Goal: Check status: Check status

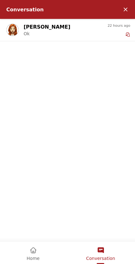
click at [34, 249] on em "Home" at bounding box center [34, 251] width 8 height 8
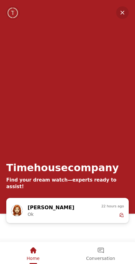
click at [32, 252] on em "Home" at bounding box center [34, 251] width 8 height 8
click at [120, 13] on em "Minimize" at bounding box center [122, 12] width 13 height 13
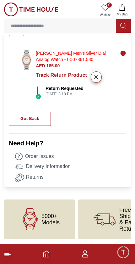
click at [58, 91] on p "Return Requested" at bounding box center [65, 88] width 38 height 6
click at [99, 81] on button "button" at bounding box center [96, 76] width 11 height 11
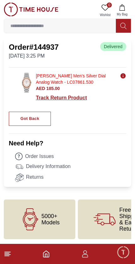
click at [63, 100] on div "Track Return Product" at bounding box center [81, 98] width 91 height 8
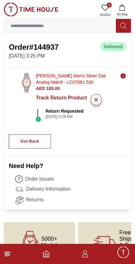
click at [25, 52] on p "[DATE] 3:25 PM" at bounding box center [34, 56] width 50 height 8
click at [23, 140] on div "Got Back" at bounding box center [29, 141] width 19 height 7
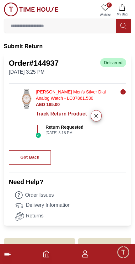
click at [31, 156] on div "Got Back" at bounding box center [29, 157] width 19 height 7
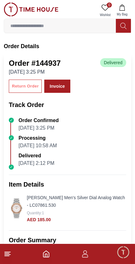
click at [15, 85] on div "Return Order" at bounding box center [25, 86] width 27 height 7
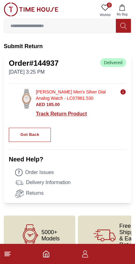
click at [51, 115] on div "Track Return Product" at bounding box center [81, 114] width 91 height 8
